Goal: Task Accomplishment & Management: Complete application form

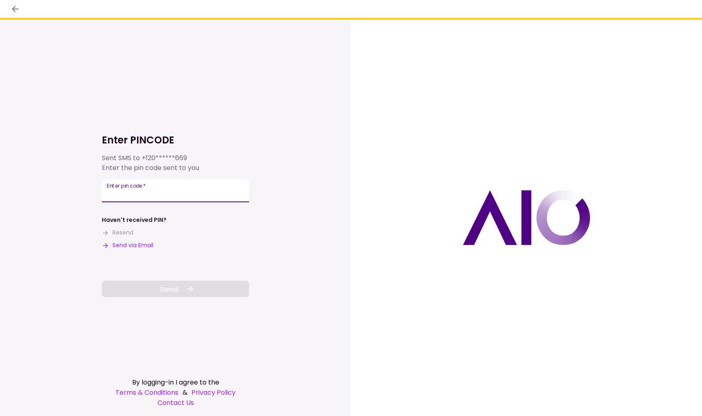
click at [193, 190] on input "Enter pin code   *" at bounding box center [175, 191] width 147 height 23
type input "******"
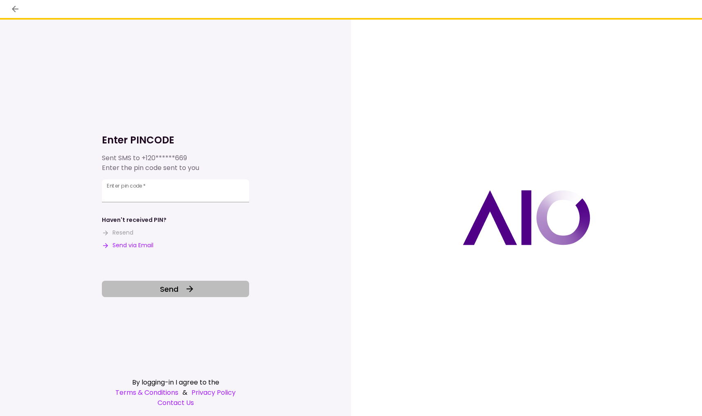
click at [168, 286] on span "Send" at bounding box center [169, 289] width 18 height 11
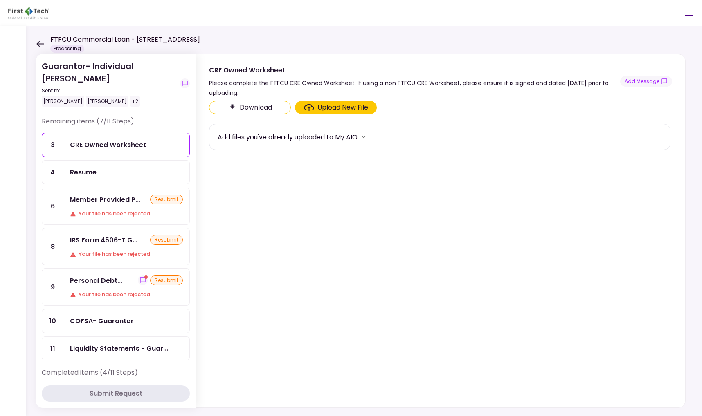
click at [163, 195] on div "resubmit" at bounding box center [166, 200] width 33 height 10
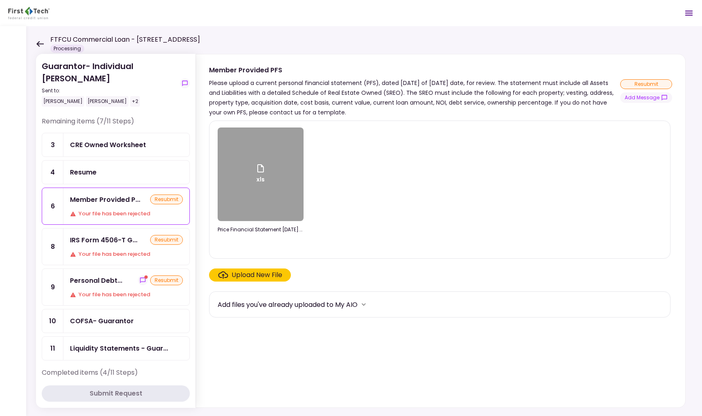
click at [243, 273] on div "Upload New File" at bounding box center [257, 275] width 51 height 10
click at [0, 0] on input "Upload New File" at bounding box center [0, 0] width 0 height 0
click at [162, 276] on div "resubmit" at bounding box center [166, 281] width 33 height 10
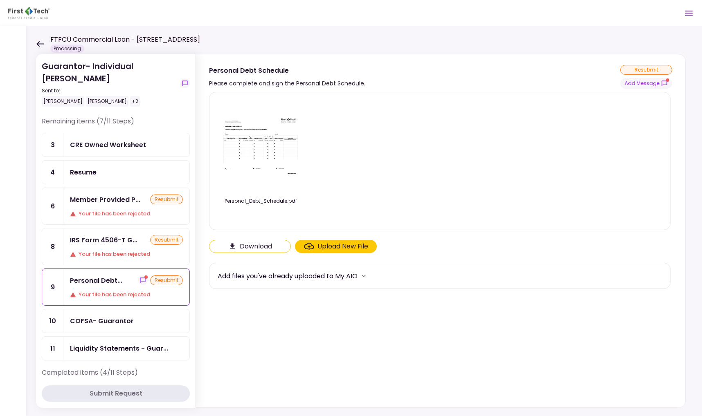
click at [330, 244] on div "Upload New File" at bounding box center [342, 247] width 51 height 10
click at [0, 0] on input "Upload New File" at bounding box center [0, 0] width 0 height 0
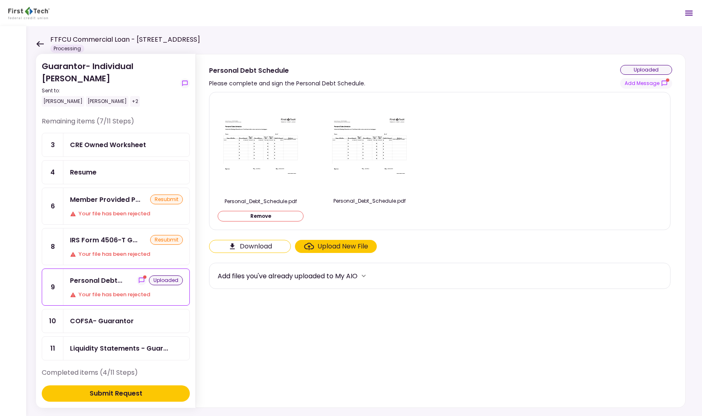
click at [94, 140] on div "CRE Owned Worksheet" at bounding box center [108, 145] width 76 height 10
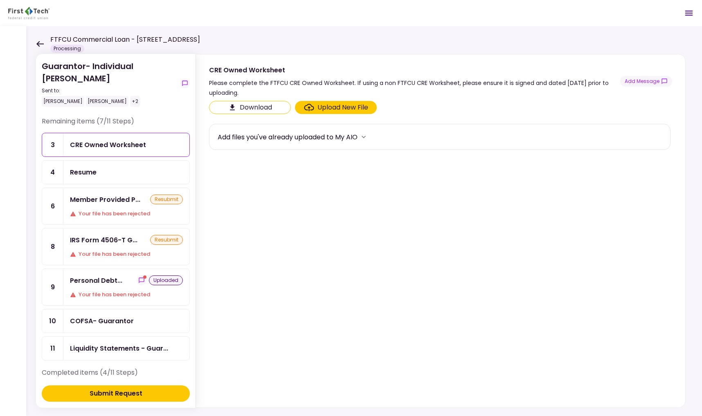
click at [259, 104] on button "Download" at bounding box center [250, 107] width 82 height 13
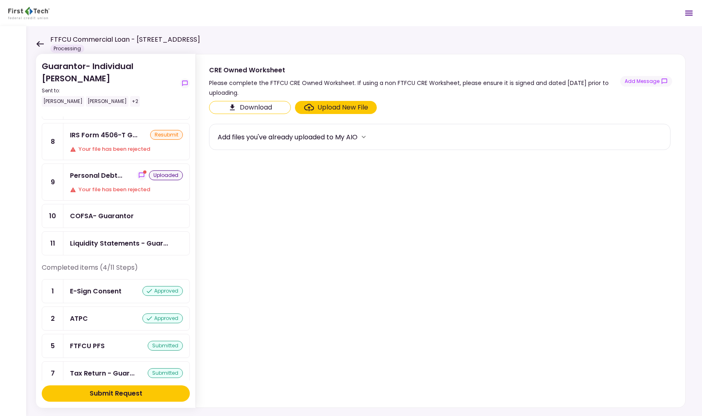
scroll to position [92, 0]
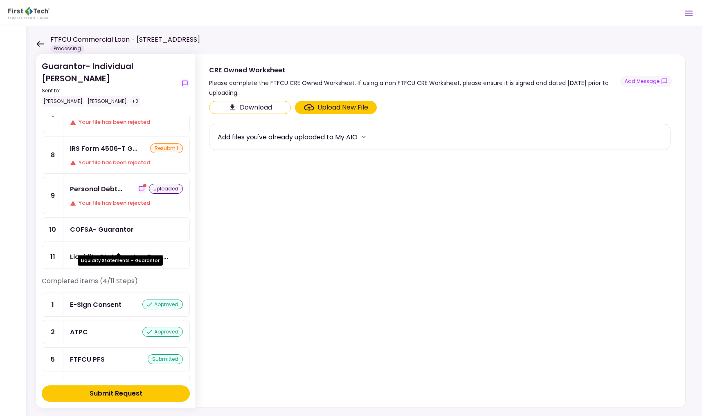
click at [115, 252] on div "Liquidity Statements - Guar..." at bounding box center [119, 257] width 98 height 10
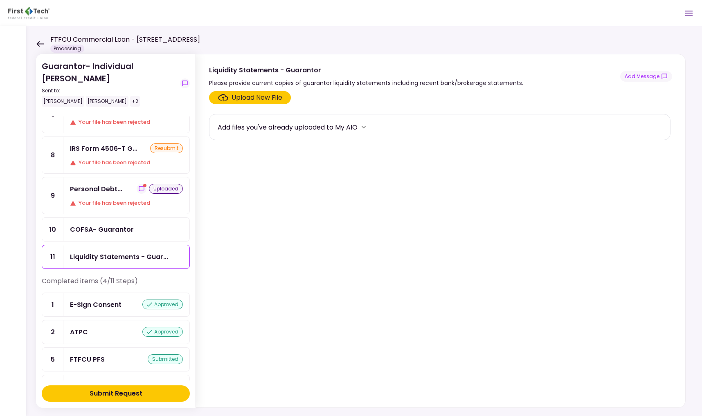
click at [261, 95] on div "Upload New File" at bounding box center [257, 98] width 51 height 10
click at [0, 0] on input "Upload New File" at bounding box center [0, 0] width 0 height 0
click at [106, 225] on div "COFSA- Guarantor" at bounding box center [102, 230] width 64 height 10
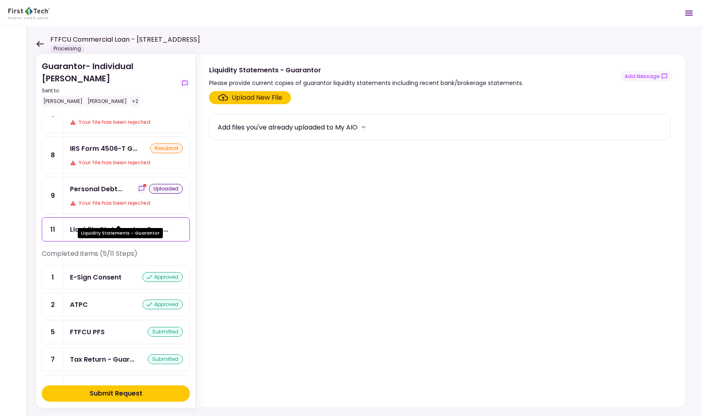
click at [119, 225] on div "Liquidity Statements - Guar..." at bounding box center [119, 230] width 98 height 10
click at [249, 97] on div "Upload New File" at bounding box center [257, 98] width 51 height 10
click at [0, 0] on input "Upload New File" at bounding box center [0, 0] width 0 height 0
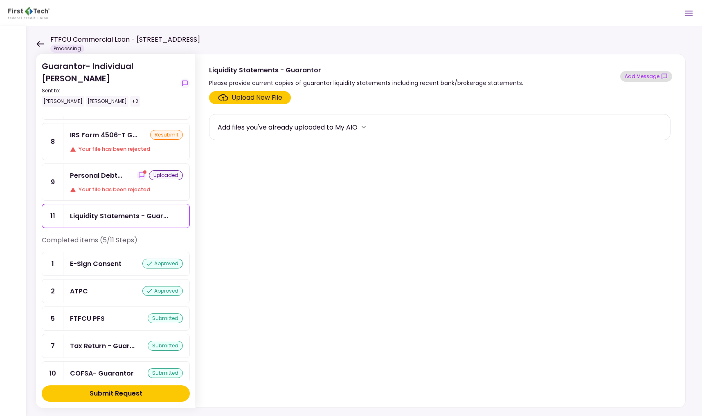
click at [657, 74] on button "Add Message" at bounding box center [646, 76] width 52 height 11
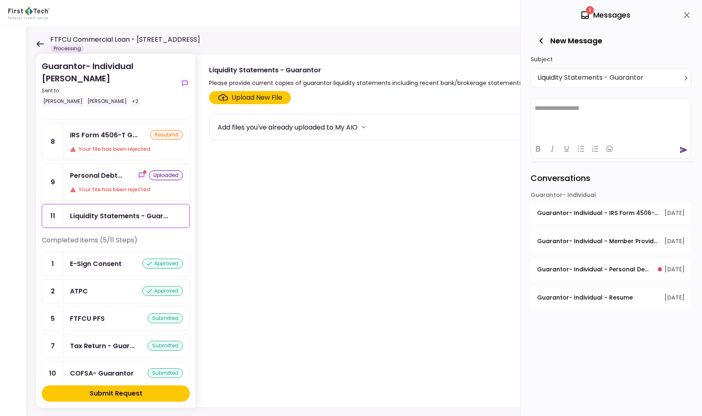
scroll to position [0, 0]
click at [682, 149] on icon "send" at bounding box center [683, 150] width 7 height 6
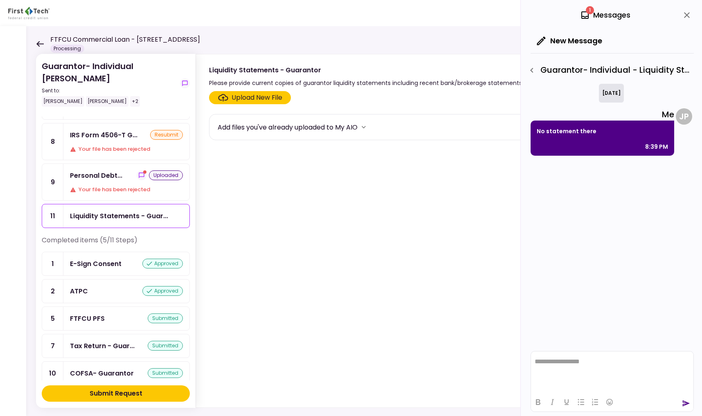
click at [585, 18] on icon at bounding box center [584, 14] width 7 height 7
